Goal: Use online tool/utility: Use online tool/utility

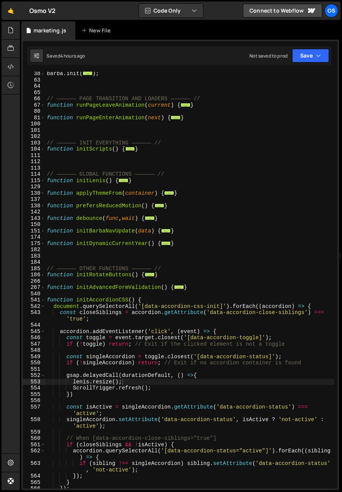
scroll to position [152, 0]
click at [43, 300] on span at bounding box center [43, 300] width 4 height 6
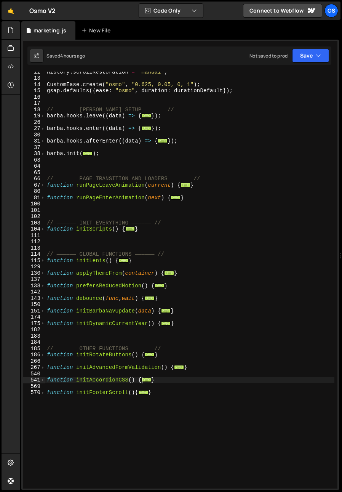
scroll to position [0, 0]
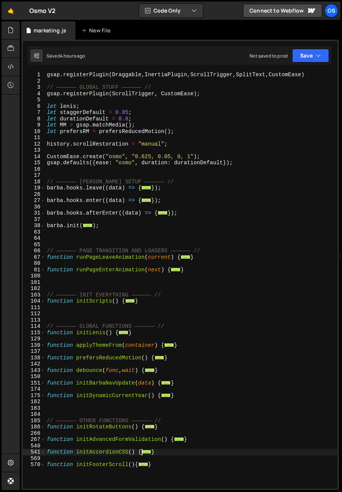
click at [103, 159] on div "gsap . registerPlugin ( Draggable , InertiaPlugin , ScrollTrigger , SplitText ,…" at bounding box center [191, 286] width 292 height 429
type textarea "CustomEase.create("osmo", "0.625, 0.05, 0, 1");"
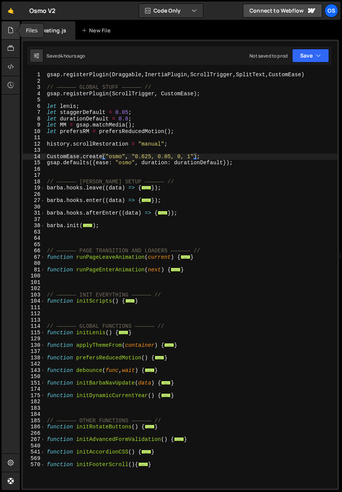
click at [12, 32] on icon at bounding box center [11, 30] width 6 height 8
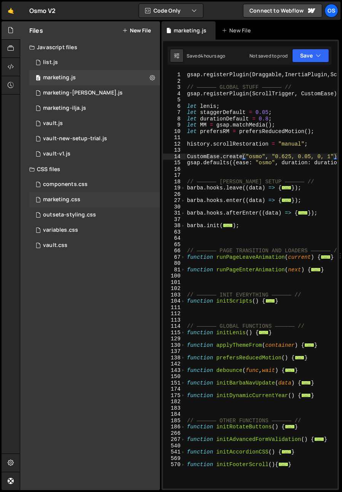
click at [63, 195] on div "marketing.css 0" at bounding box center [94, 199] width 131 height 15
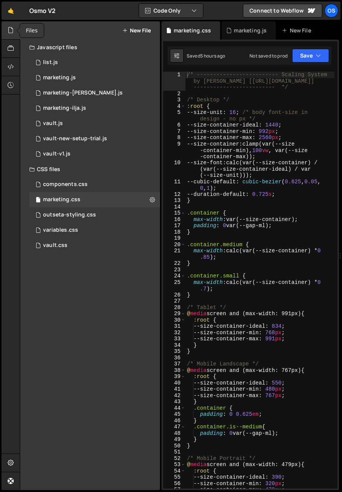
click at [10, 29] on icon at bounding box center [11, 30] width 6 height 8
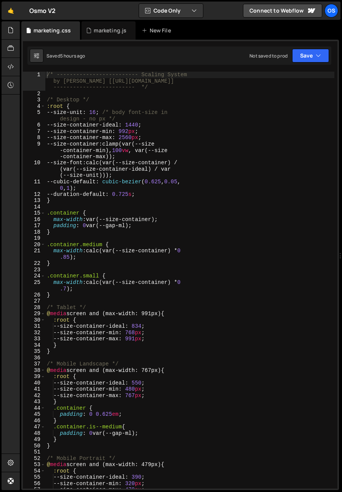
click at [160, 147] on div "/* ------------------------- Scaling System by Osmo [[URL][DOMAIN_NAME]] ------…" at bounding box center [189, 293] width 289 height 442
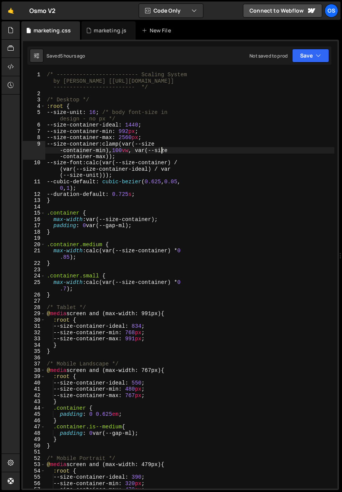
click at [131, 136] on div "/* ------------------------- Scaling System by Osmo [[URL][DOMAIN_NAME]] ------…" at bounding box center [189, 293] width 289 height 442
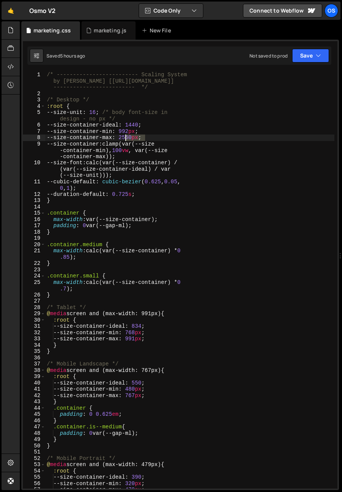
click at [131, 136] on div "/* ------------------------- Scaling System by Osmo [[URL][DOMAIN_NAME]] ------…" at bounding box center [189, 293] width 289 height 442
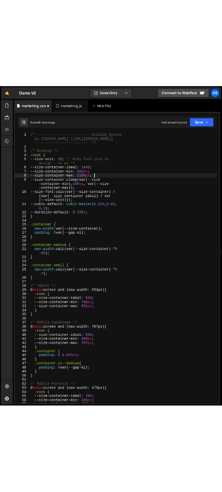
scroll to position [0, 6]
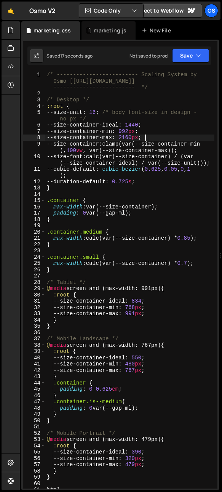
click at [71, 106] on div "/* ------------------------- Scaling System by Osmo [[URL][DOMAIN_NAME]] ------…" at bounding box center [129, 293] width 169 height 442
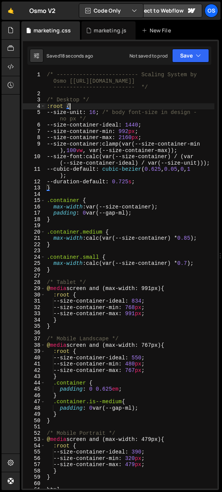
click at [130, 137] on div "/* ------------------------- Scaling System by Osmo [[URL][DOMAIN_NAME]] ------…" at bounding box center [129, 293] width 169 height 442
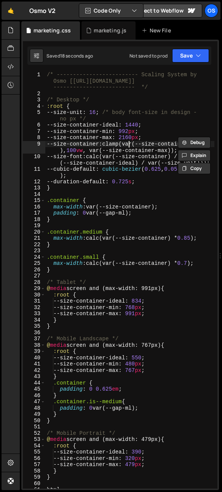
drag, startPoint x: 130, startPoint y: 144, endPoint x: 123, endPoint y: 137, distance: 10.0
click at [130, 144] on div "/* ------------------------- Scaling System by Osmo [[URL][DOMAIN_NAME]] ------…" at bounding box center [129, 293] width 169 height 442
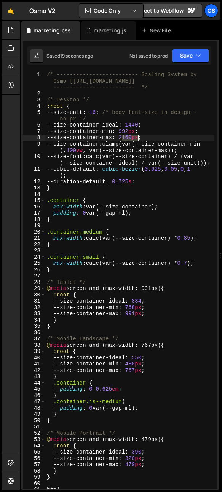
drag, startPoint x: 123, startPoint y: 137, endPoint x: 137, endPoint y: 138, distance: 14.5
click at [137, 138] on div "/* ------------------------- Scaling System by Osmo [[URL][DOMAIN_NAME]] ------…" at bounding box center [129, 293] width 169 height 442
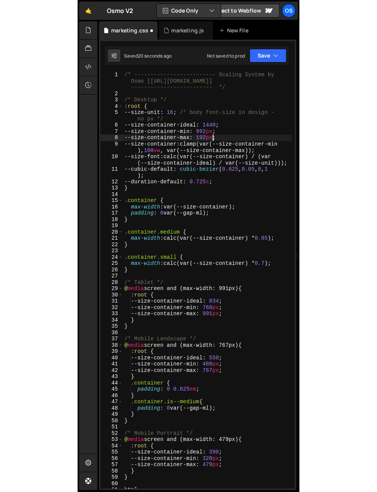
scroll to position [0, 6]
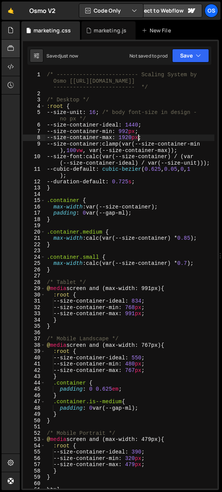
type textarea "--size-container-max: 1920px;"
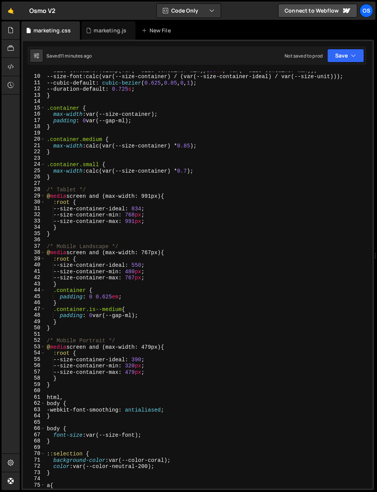
scroll to position [61, 0]
click at [98, 32] on div "marketing.js" at bounding box center [110, 31] width 33 height 8
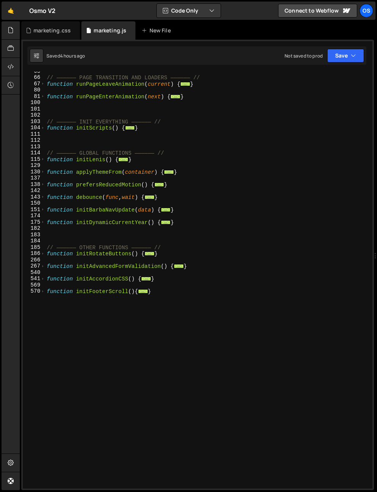
scroll to position [173, 0]
click at [39, 251] on div "186" at bounding box center [34, 253] width 22 height 6
click at [41, 254] on span at bounding box center [43, 253] width 4 height 6
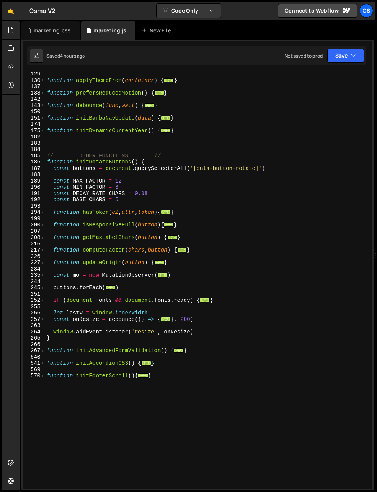
scroll to position [265, 0]
click at [44, 273] on span at bounding box center [43, 275] width 4 height 6
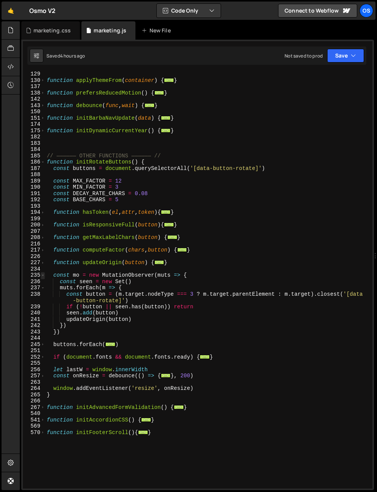
click at [44, 276] on span at bounding box center [43, 275] width 4 height 6
